Goal: Task Accomplishment & Management: Manage account settings

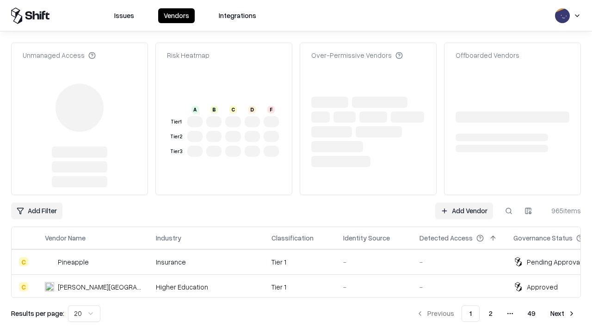
click at [464, 202] on link "Add Vendor" at bounding box center [464, 210] width 58 height 17
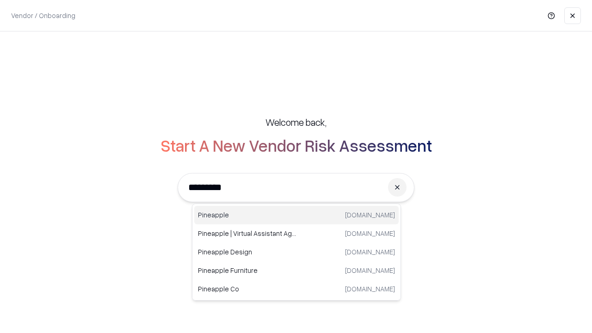
click at [296, 215] on div "Pineapple [DOMAIN_NAME]" at bounding box center [296, 215] width 204 height 18
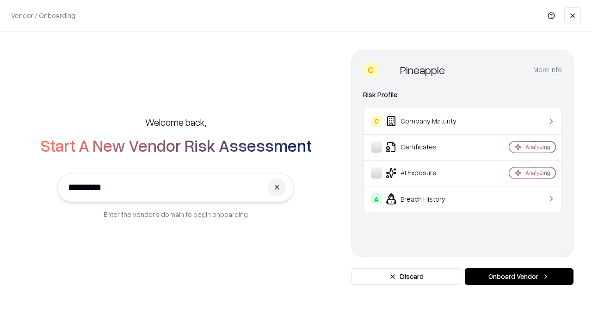
type input "*********"
click at [519, 276] on button "Onboard Vendor" at bounding box center [518, 276] width 109 height 17
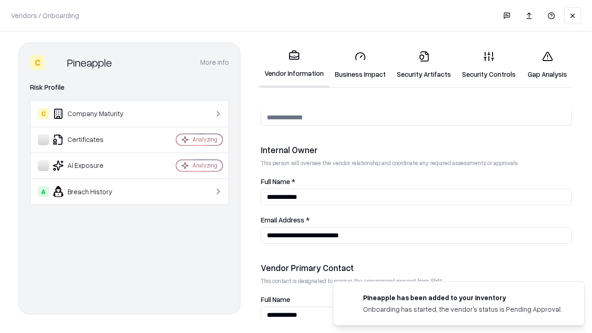
scroll to position [479, 0]
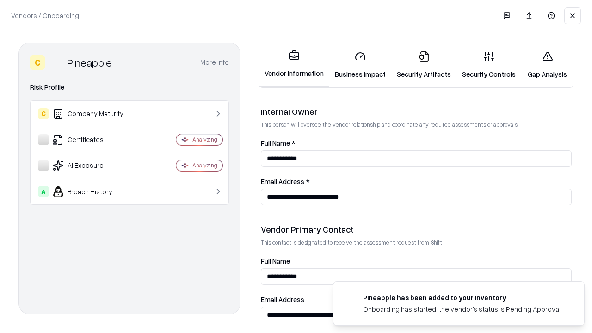
click at [423, 65] on link "Security Artifacts" at bounding box center [423, 64] width 65 height 43
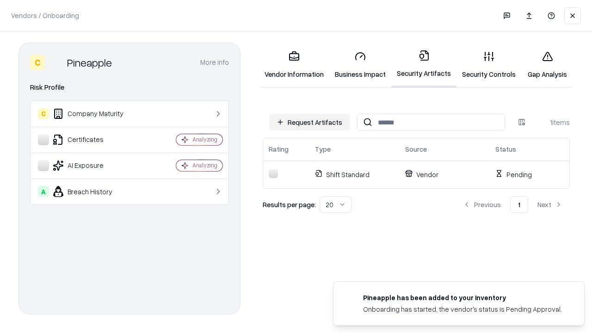
click at [309, 122] on button "Request Artifacts" at bounding box center [309, 122] width 80 height 17
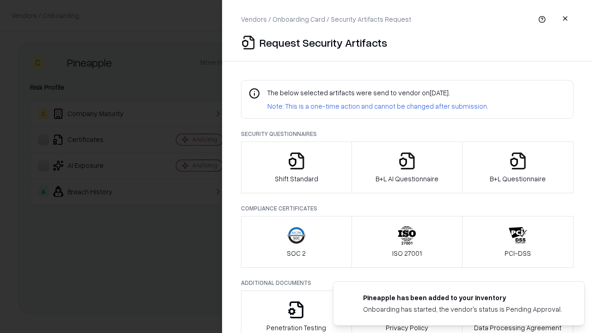
click at [517, 167] on icon "button" at bounding box center [517, 161] width 18 height 18
click at [406, 167] on icon "button" at bounding box center [406, 161] width 18 height 18
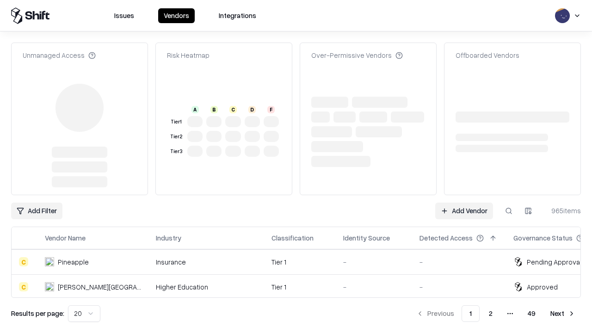
click at [464, 202] on link "Add Vendor" at bounding box center [464, 210] width 58 height 17
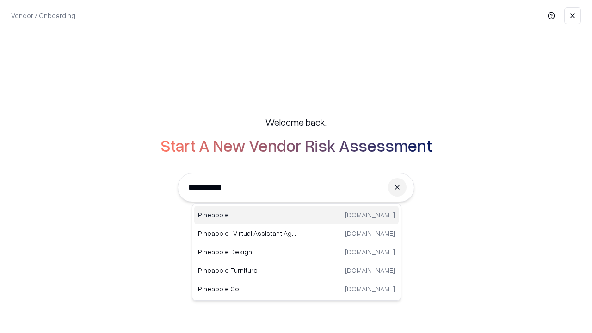
click at [296, 215] on div "Pineapple [DOMAIN_NAME]" at bounding box center [296, 215] width 204 height 18
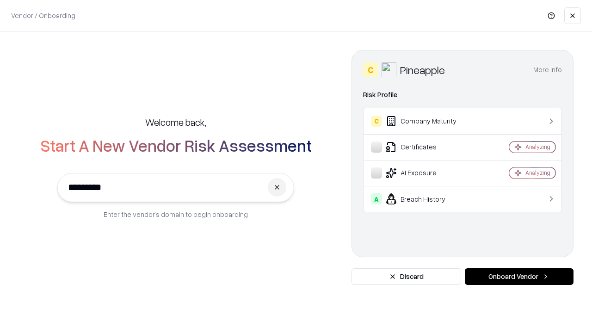
type input "*********"
click at [519, 276] on button "Onboard Vendor" at bounding box center [518, 276] width 109 height 17
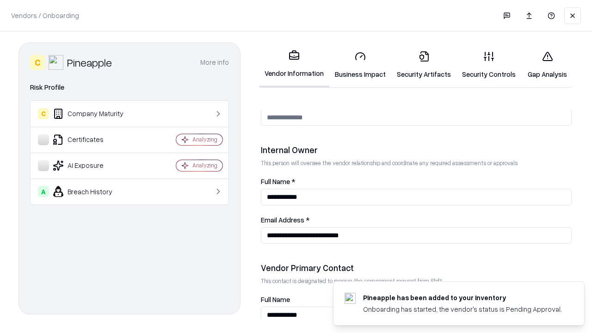
scroll to position [479, 0]
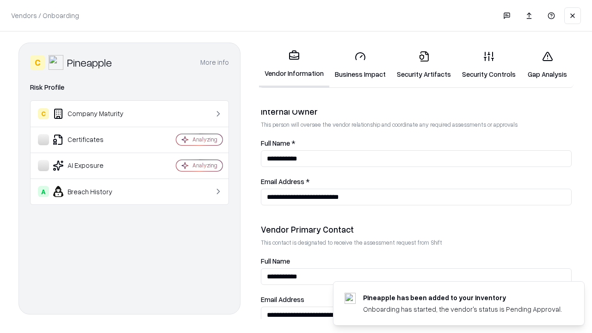
click at [547, 65] on link "Gap Analysis" at bounding box center [547, 64] width 52 height 43
